Goal: Register for event/course

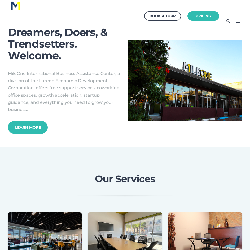
click at [239, 19] on icon at bounding box center [237, 21] width 8 height 8
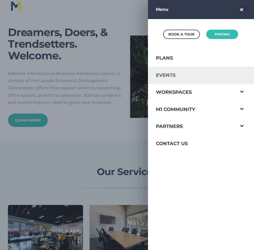
click at [170, 75] on link "Events" at bounding box center [191, 75] width 87 height 17
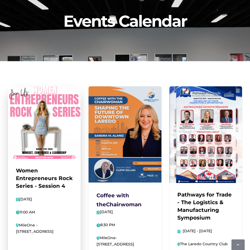
scroll to position [79, 0]
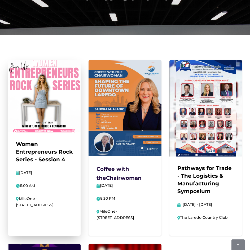
click at [32, 131] on link at bounding box center [44, 148] width 73 height 176
click at [56, 109] on link at bounding box center [44, 148] width 73 height 176
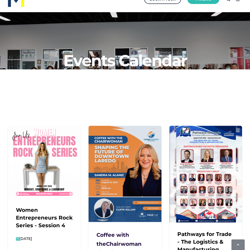
scroll to position [0, 0]
